Goal: Task Accomplishment & Management: Manage account settings

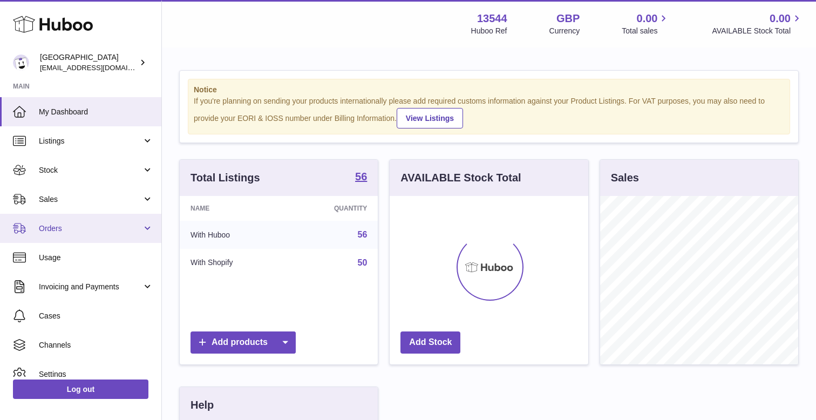
scroll to position [168, 198]
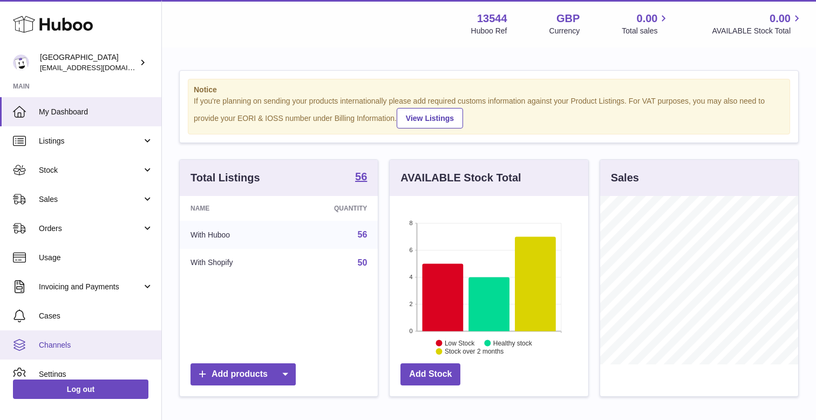
click at [89, 338] on link "Channels" at bounding box center [80, 344] width 161 height 29
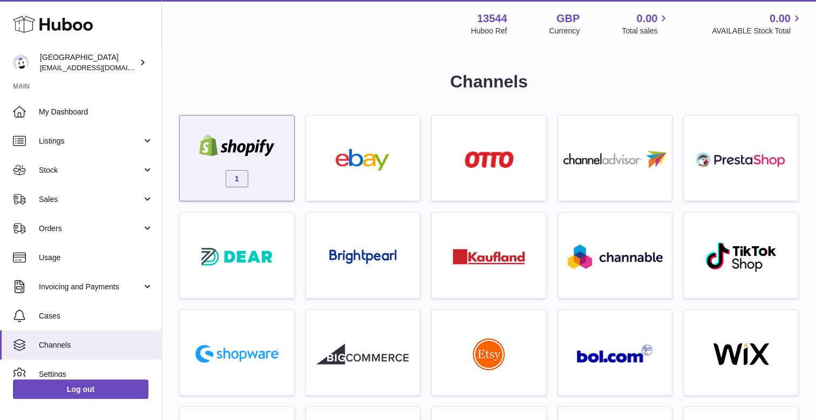
click at [245, 158] on div at bounding box center [237, 147] width 92 height 24
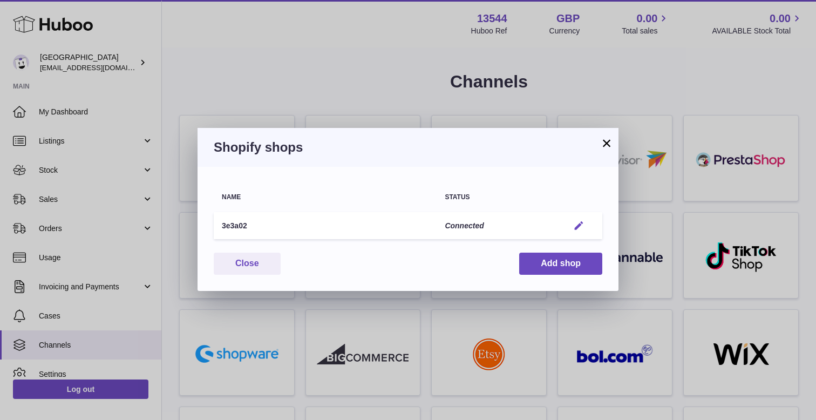
click at [579, 229] on em "button" at bounding box center [578, 225] width 11 height 11
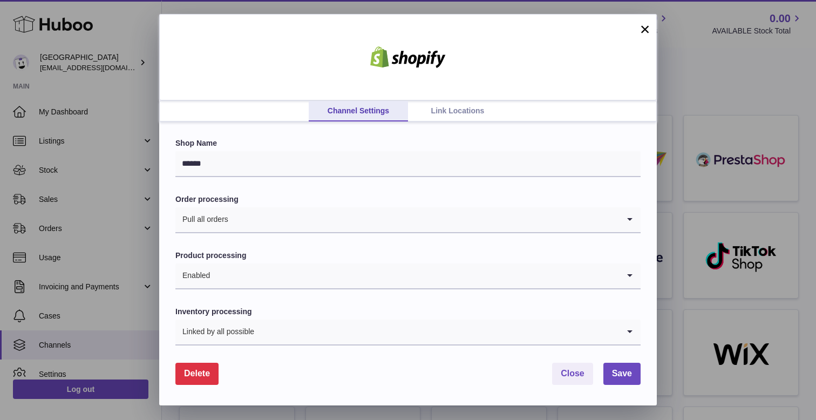
click at [450, 108] on link "Link Locations" at bounding box center [457, 111] width 99 height 21
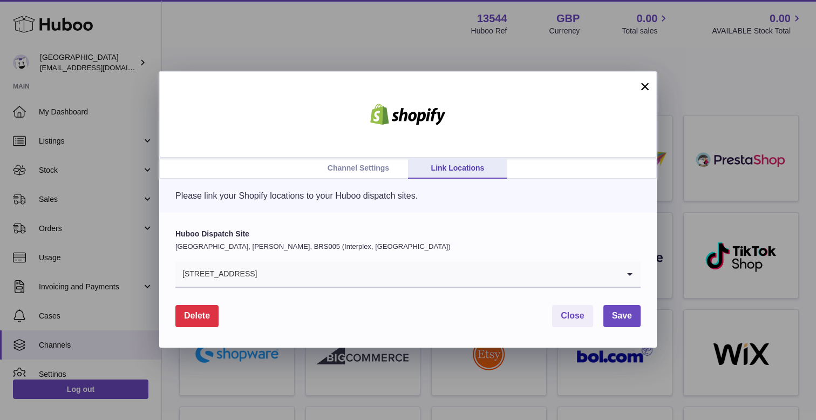
click at [354, 277] on input "Search for option" at bounding box center [438, 274] width 362 height 25
click at [382, 241] on div "Huboo Dispatch Site United Kingdom, Bradley Stoke, BRS005 (Interplex, UK) 100 A…" at bounding box center [407, 258] width 465 height 59
click at [641, 89] on button "×" at bounding box center [644, 86] width 13 height 13
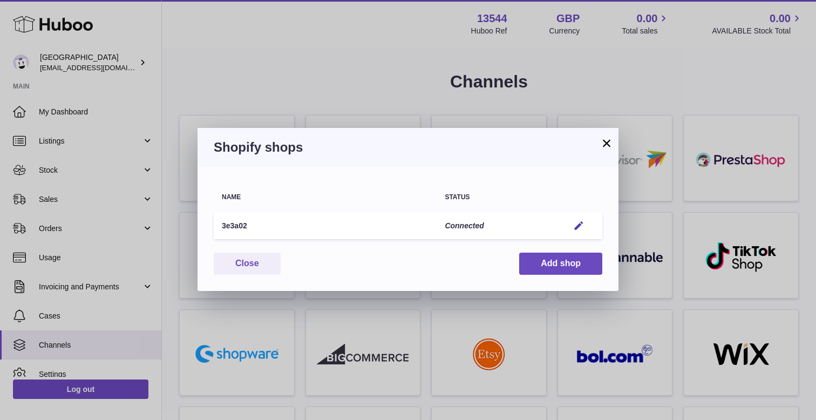
click at [581, 232] on td "Edit" at bounding box center [582, 226] width 42 height 28
click at [580, 226] on em "button" at bounding box center [578, 225] width 11 height 11
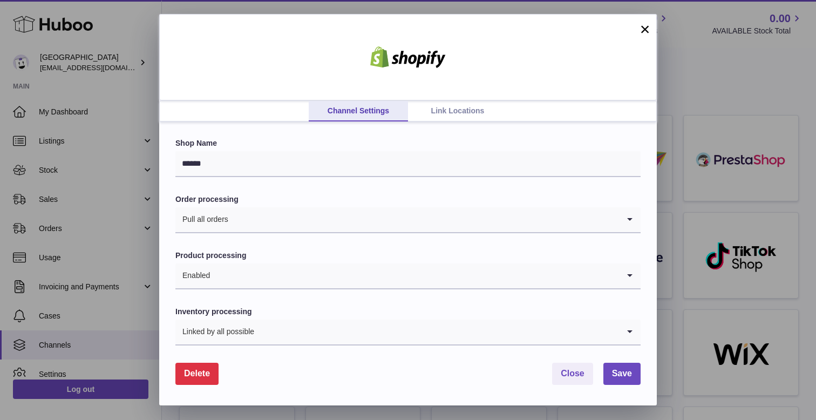
click at [467, 106] on link "Link Locations" at bounding box center [457, 111] width 99 height 21
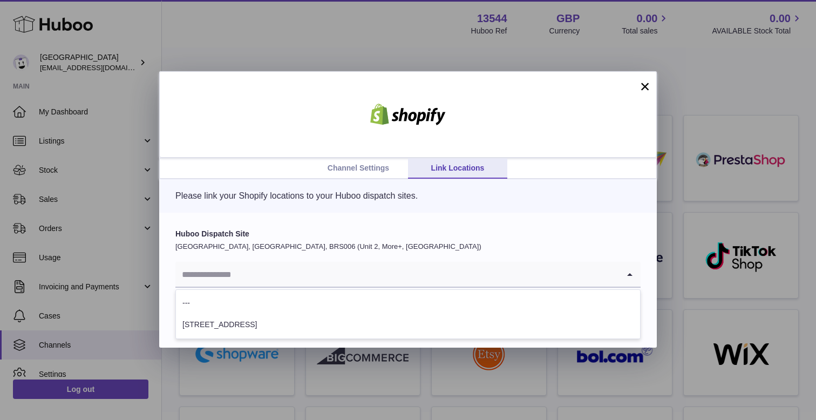
click at [287, 275] on input "Search for option" at bounding box center [397, 274] width 444 height 25
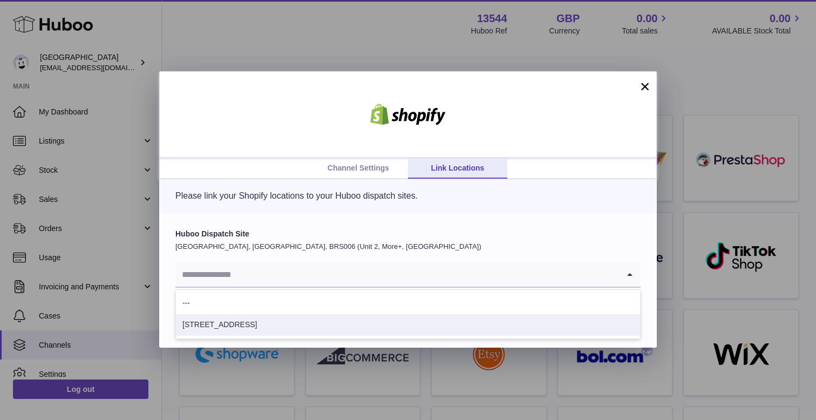
click at [261, 332] on li "100 Avebury Boulevard" at bounding box center [408, 325] width 464 height 22
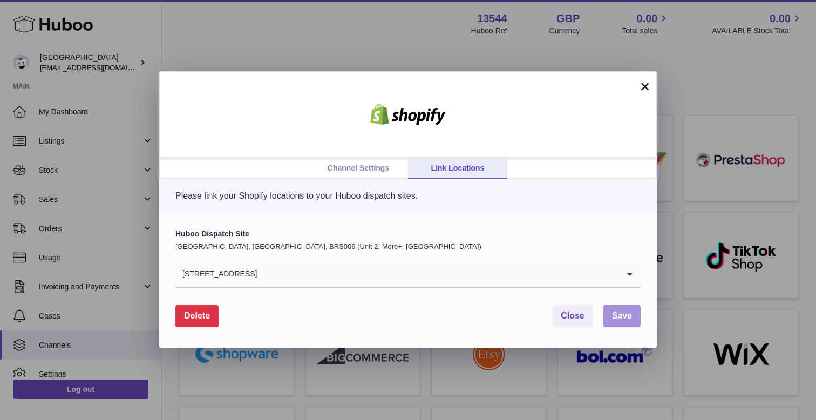
click at [618, 326] on button "Save" at bounding box center [621, 316] width 37 height 22
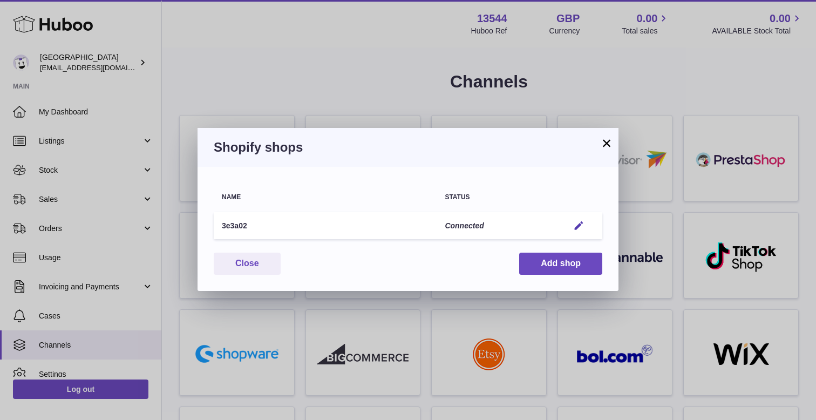
click at [607, 141] on button "×" at bounding box center [606, 143] width 13 height 13
